Goal: Task Accomplishment & Management: Use online tool/utility

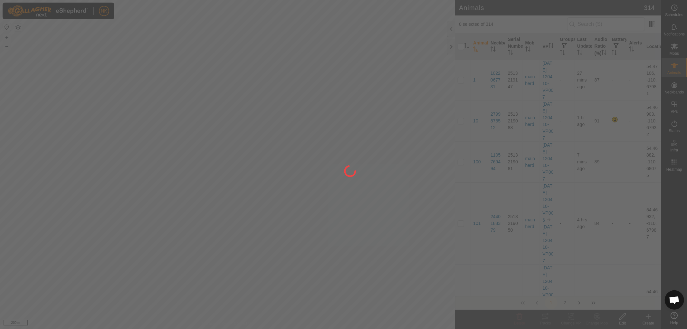
drag, startPoint x: 173, startPoint y: 293, endPoint x: 202, endPoint y: 182, distance: 113.9
click at [202, 182] on div at bounding box center [343, 164] width 687 height 329
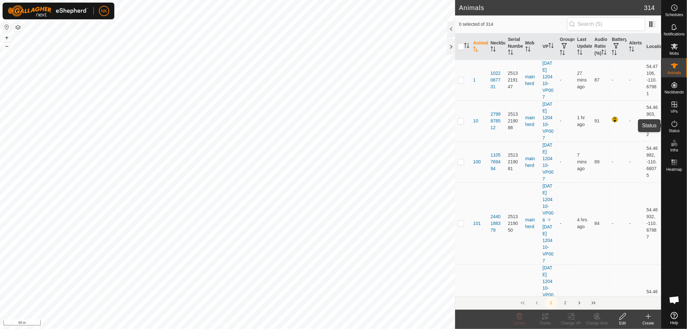
click at [674, 129] on span "Status" at bounding box center [674, 131] width 11 height 4
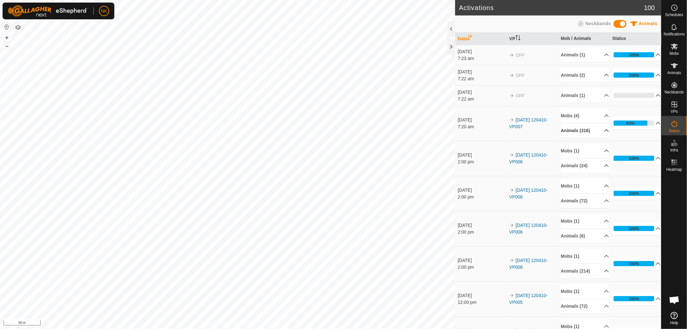
click at [584, 131] on p-accordion-header "Animals (316)" at bounding box center [585, 130] width 48 height 15
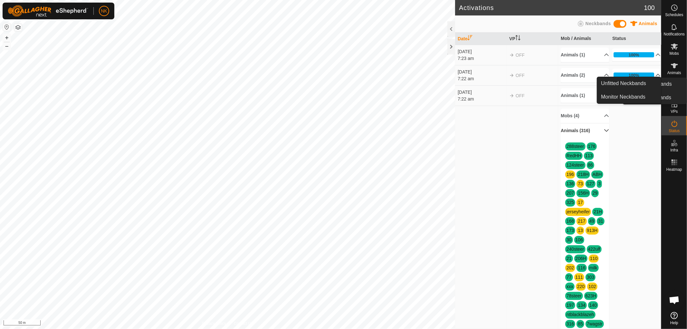
click at [674, 112] on link "In Storage" at bounding box center [659, 118] width 55 height 13
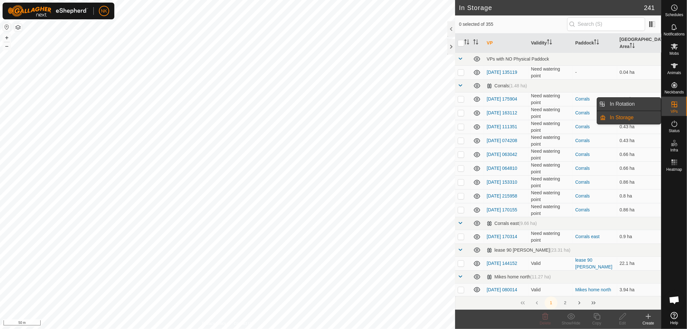
click at [630, 105] on link "In Rotation" at bounding box center [633, 104] width 55 height 13
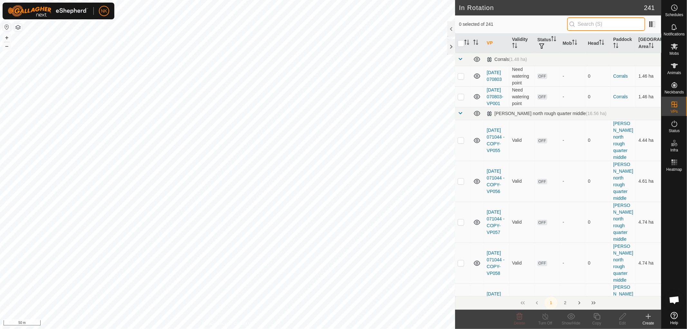
click at [616, 25] on input "text" at bounding box center [606, 24] width 78 height 14
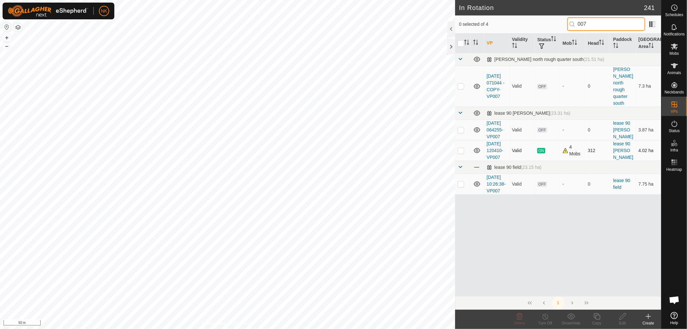
type input "007"
click at [461, 152] on p-checkbox at bounding box center [461, 150] width 6 height 5
checkbox input "true"
click at [602, 317] on copy-svg-icon at bounding box center [597, 317] width 26 height 8
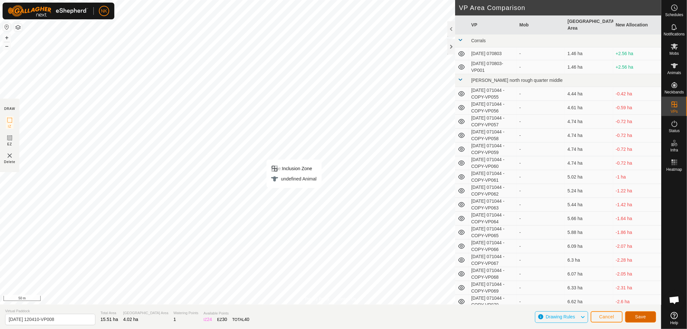
click at [637, 316] on span "Save" at bounding box center [640, 316] width 11 height 5
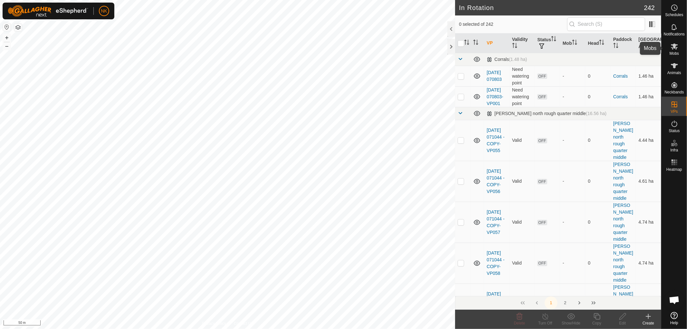
drag, startPoint x: 671, startPoint y: 50, endPoint x: 666, endPoint y: 50, distance: 5.2
click at [671, 50] on icon at bounding box center [675, 47] width 8 height 8
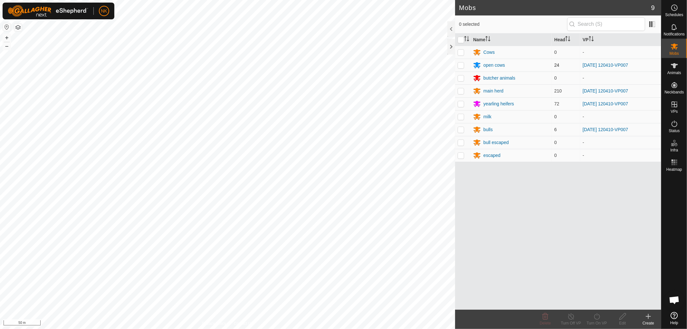
click at [459, 64] on p-checkbox at bounding box center [461, 65] width 6 height 5
checkbox input "true"
click at [462, 88] on td at bounding box center [462, 90] width 15 height 13
checkbox input "true"
click at [462, 106] on p-checkbox at bounding box center [461, 103] width 6 height 5
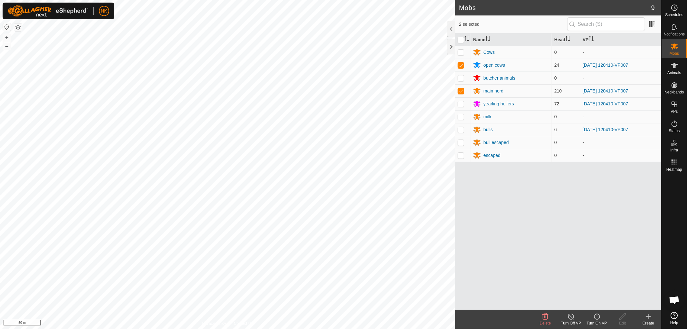
checkbox input "true"
click at [459, 130] on p-checkbox at bounding box center [461, 129] width 6 height 5
checkbox input "true"
click at [597, 316] on icon at bounding box center [597, 317] width 8 height 8
click at [595, 304] on link "Now" at bounding box center [617, 302] width 64 height 13
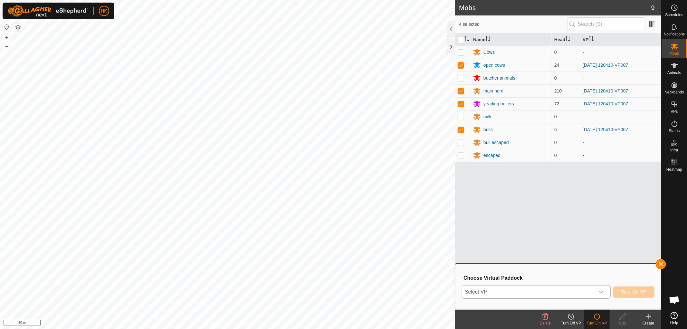
click at [603, 293] on icon "dropdown trigger" at bounding box center [601, 291] width 5 height 5
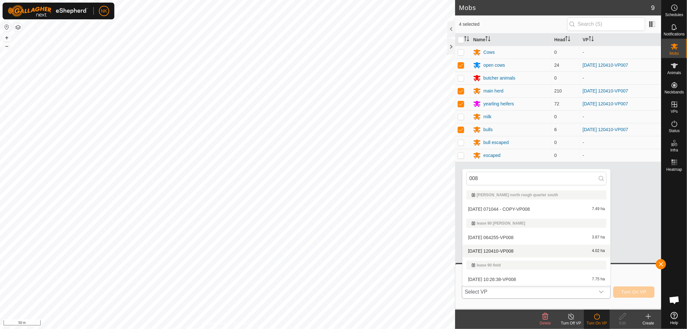
type input "008"
click at [506, 249] on li "[DATE] 120410-VP008 4.02 ha" at bounding box center [537, 251] width 148 height 13
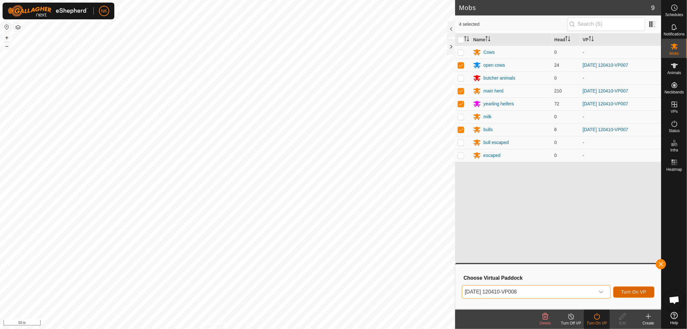
click at [638, 291] on span "Turn On VP" at bounding box center [634, 291] width 25 height 5
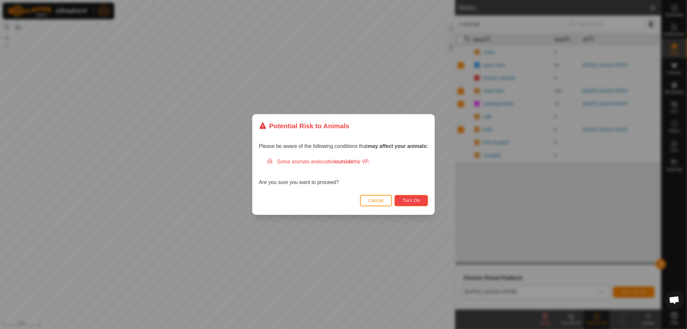
click at [409, 200] on span "Turn On" at bounding box center [411, 200] width 17 height 5
